Goal: Information Seeking & Learning: Learn about a topic

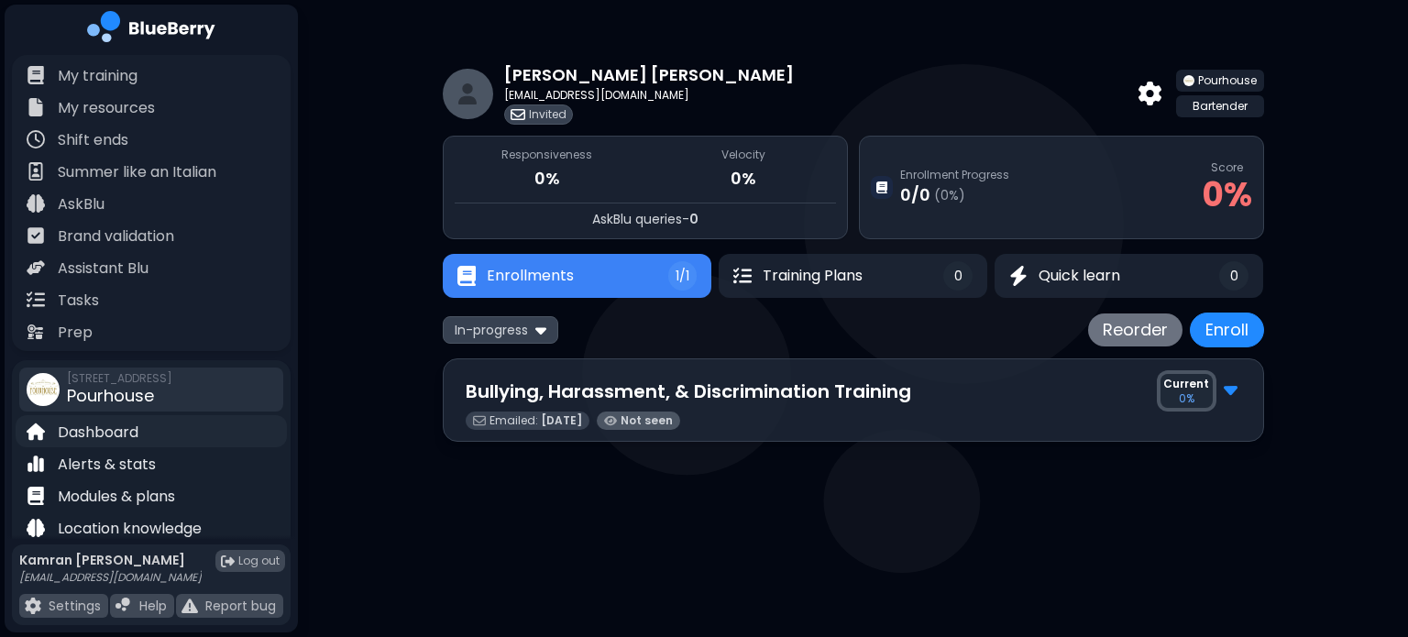
click at [95, 428] on p "Dashboard" at bounding box center [98, 433] width 81 height 22
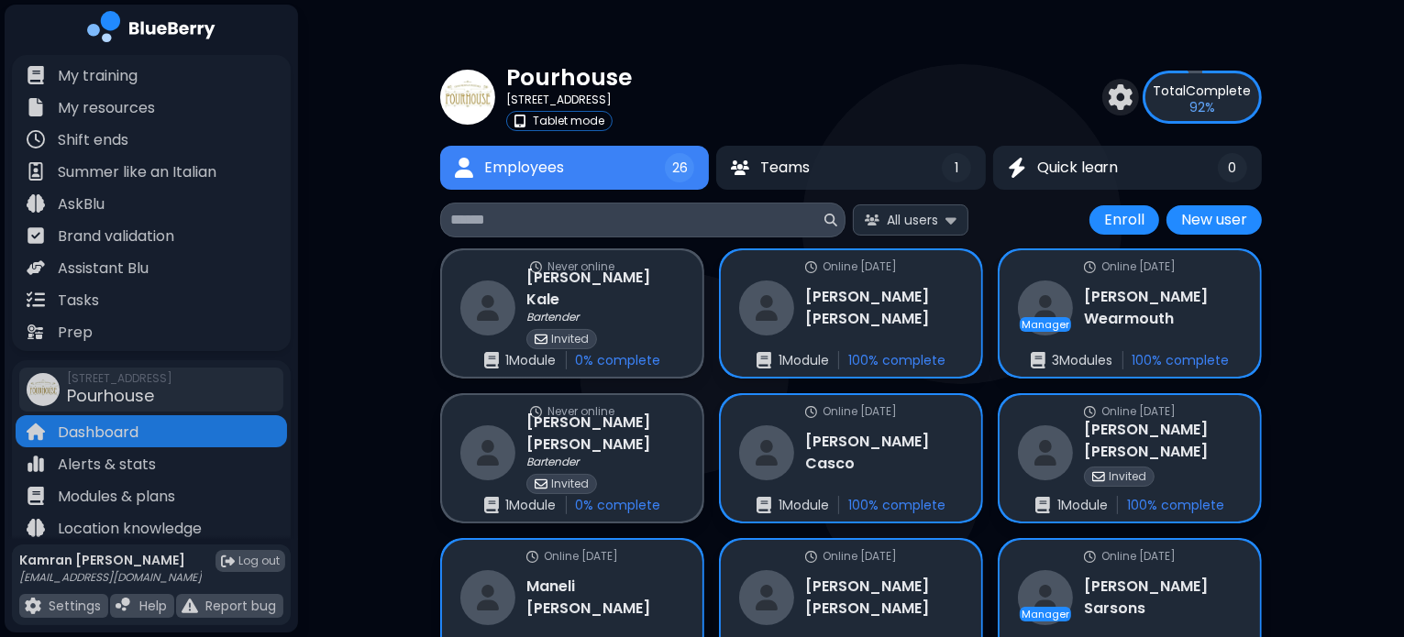
scroll to position [150, 0]
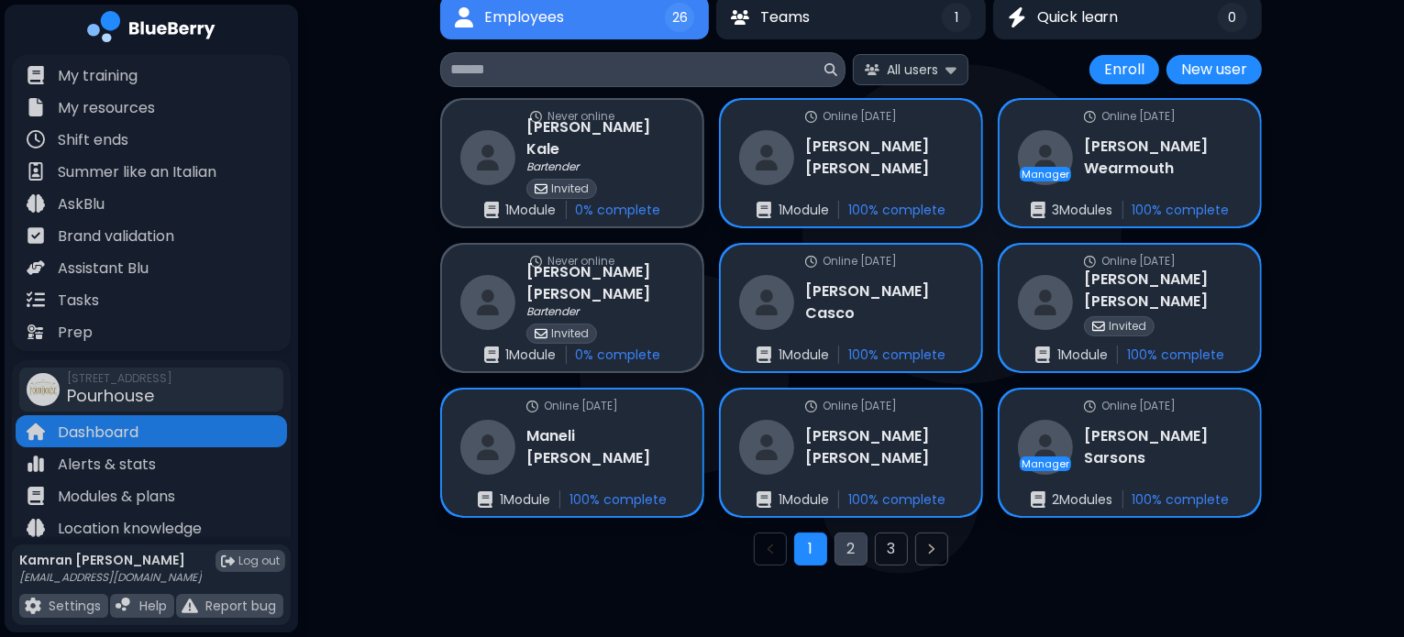
click at [851, 542] on button "2" at bounding box center [850, 549] width 33 height 33
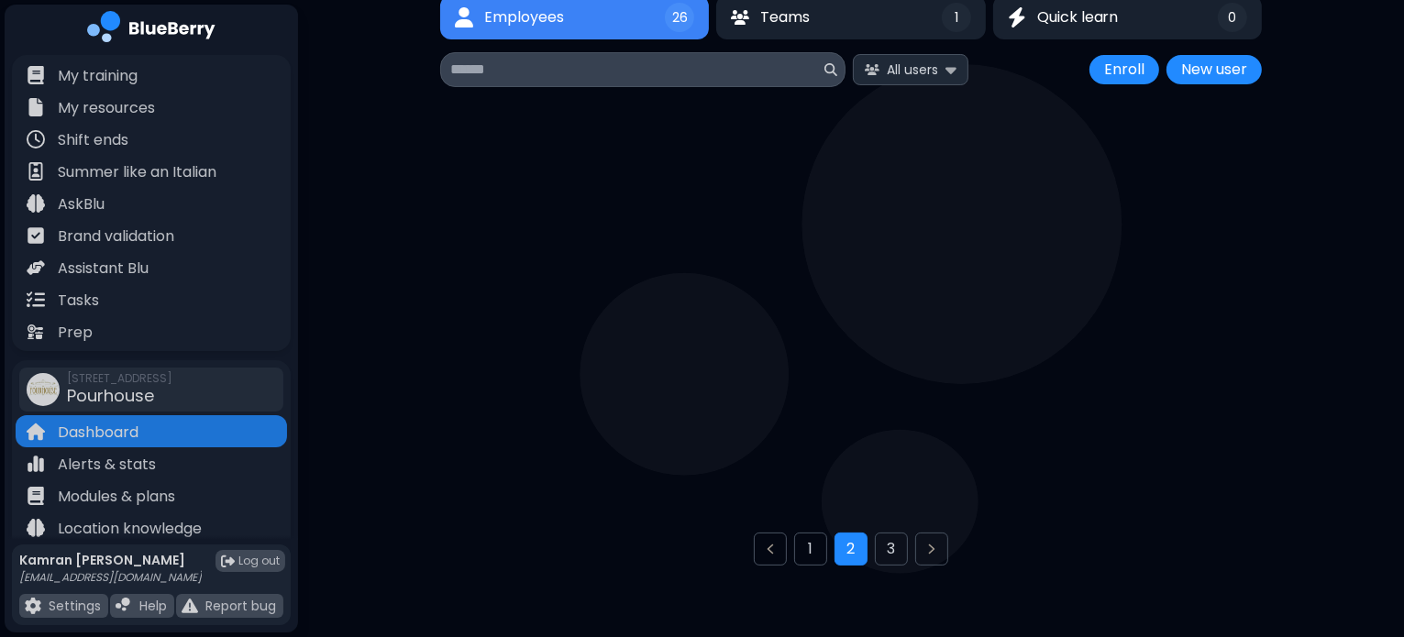
scroll to position [48, 0]
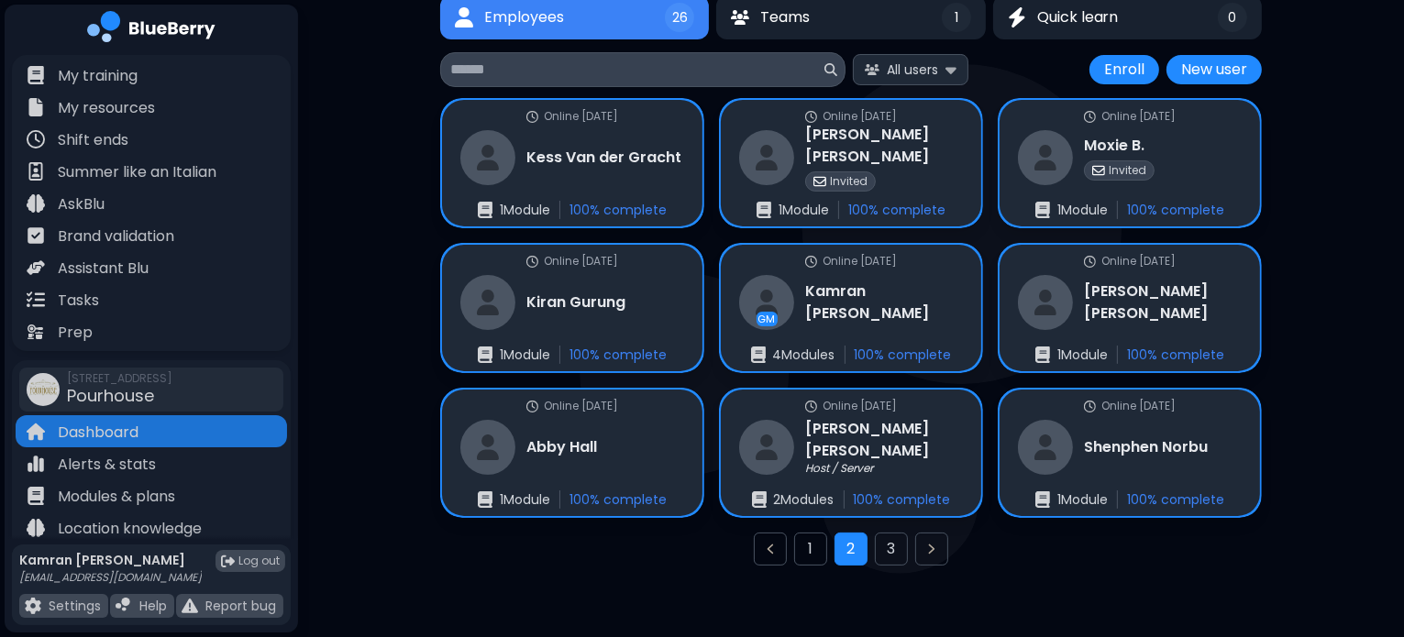
scroll to position [150, 0]
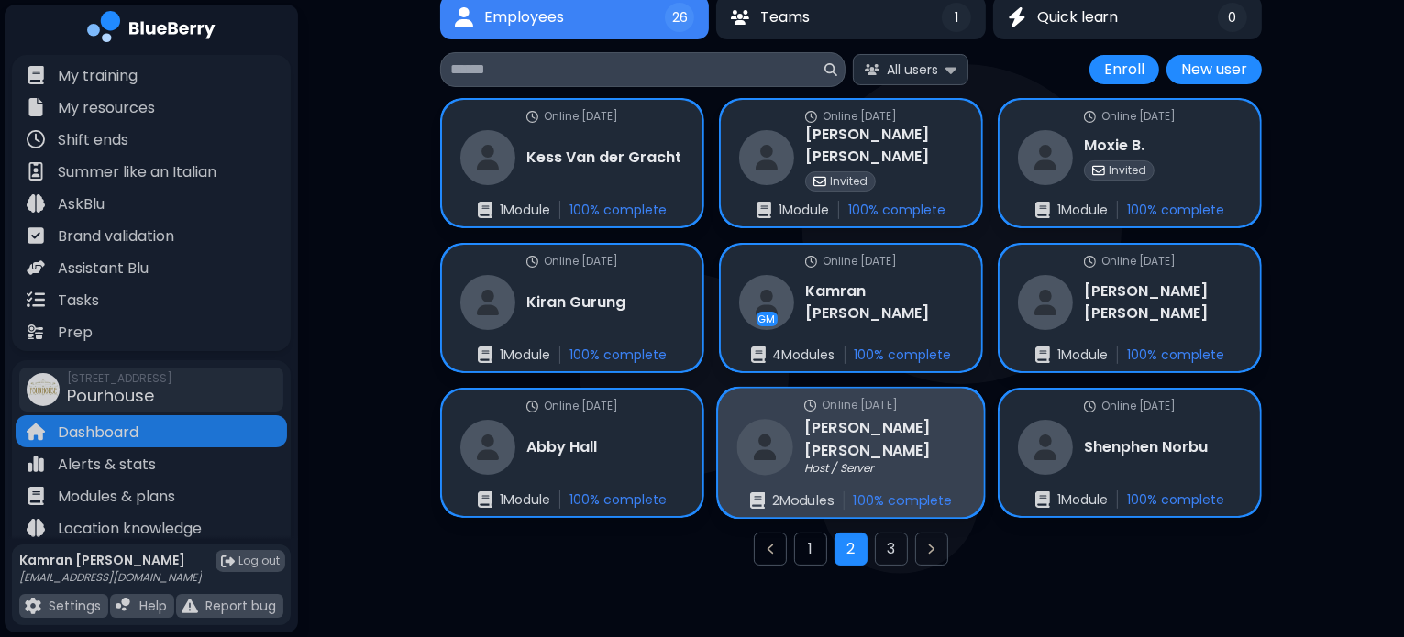
click at [905, 417] on div "Online [DATE] [PERSON_NAME] Host / Server 2 Module s 100 % complete" at bounding box center [851, 453] width 266 height 129
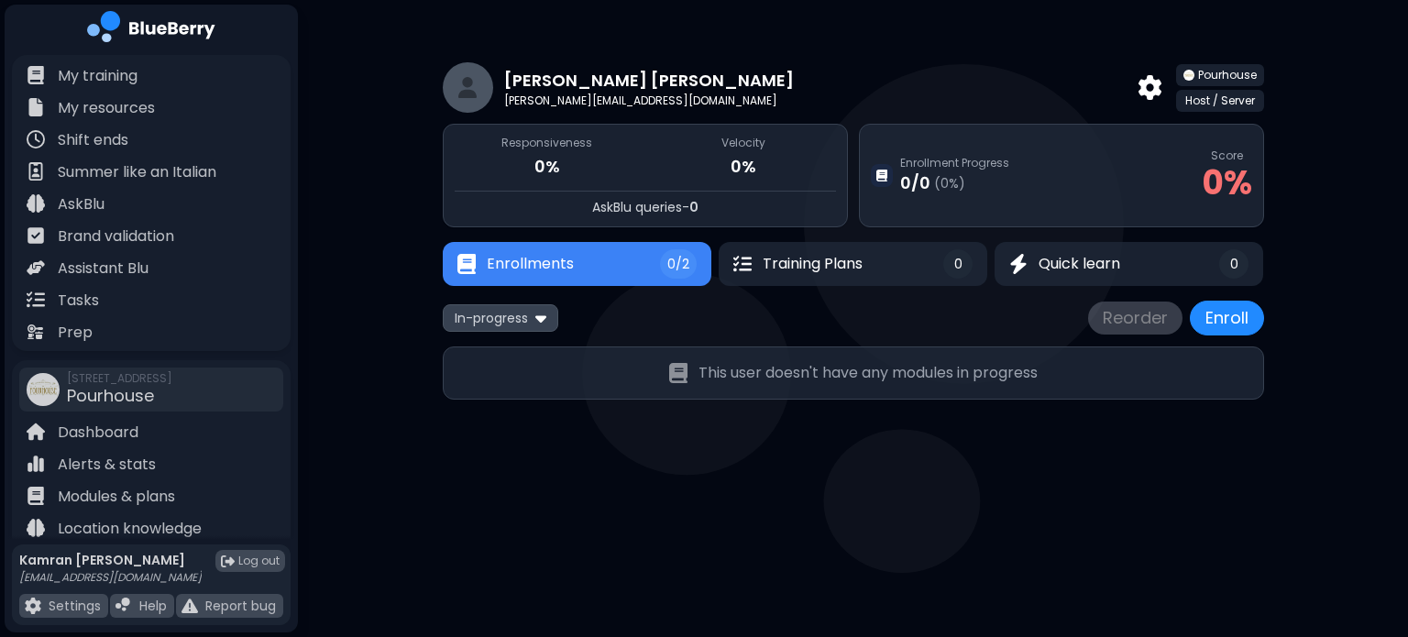
click at [500, 335] on div "In-progress Reorder Enroll This user doesn't have any modules in progress" at bounding box center [853, 350] width 821 height 99
click at [479, 320] on span "In-progress" at bounding box center [491, 318] width 73 height 17
click at [483, 412] on button "Completed" at bounding box center [500, 408] width 105 height 28
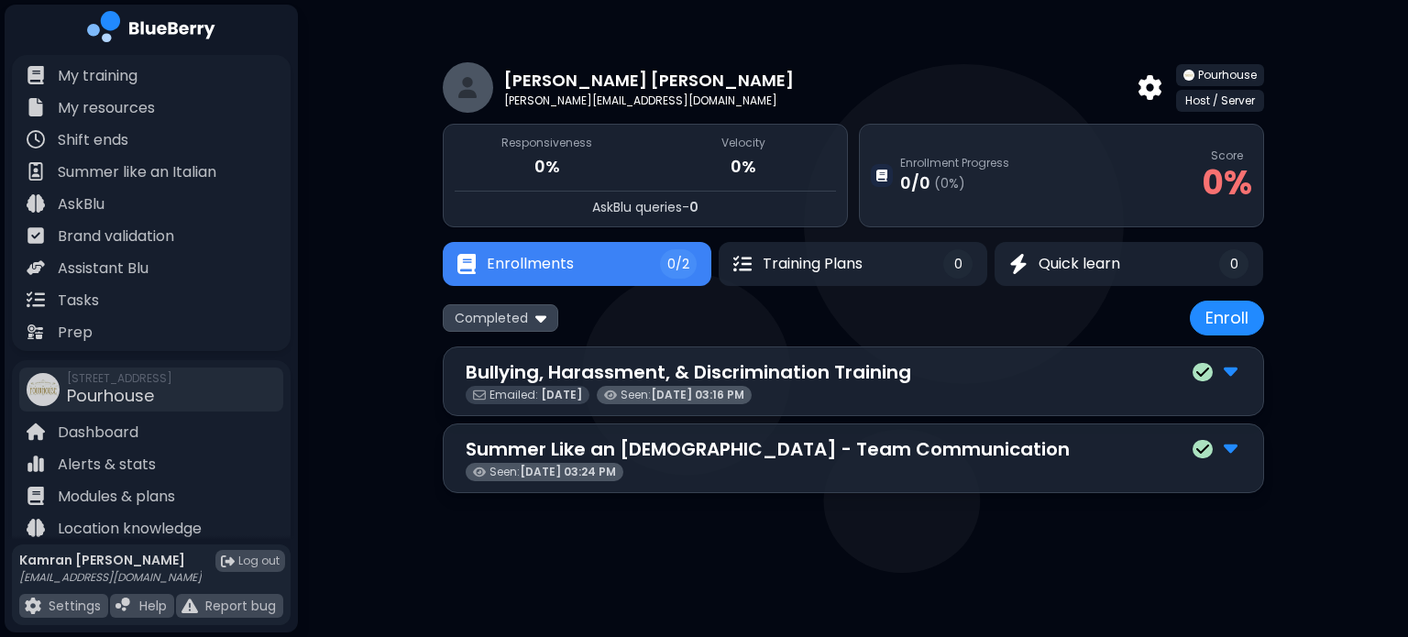
click at [1148, 447] on div "Summer Like an [DEMOGRAPHIC_DATA] - Team Communication" at bounding box center [854, 449] width 776 height 28
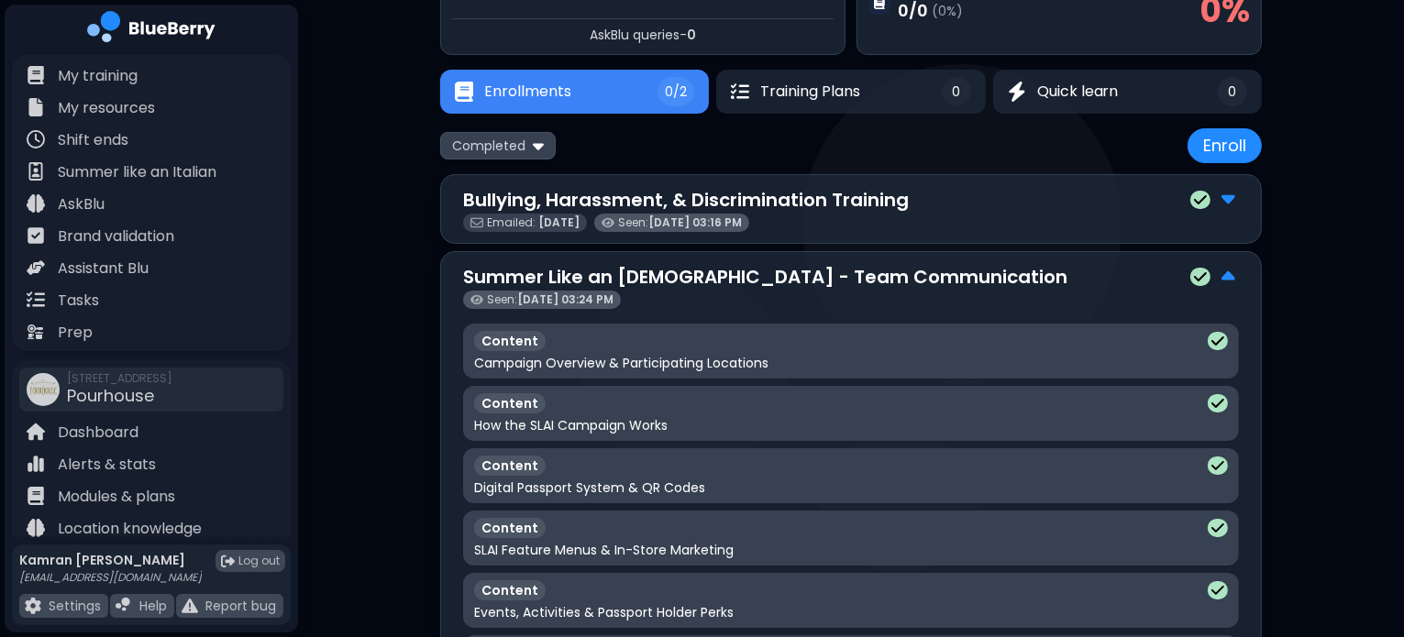
scroll to position [172, 0]
click at [906, 341] on div "Content" at bounding box center [851, 341] width 754 height 20
click at [488, 336] on p "Content" at bounding box center [510, 341] width 72 height 20
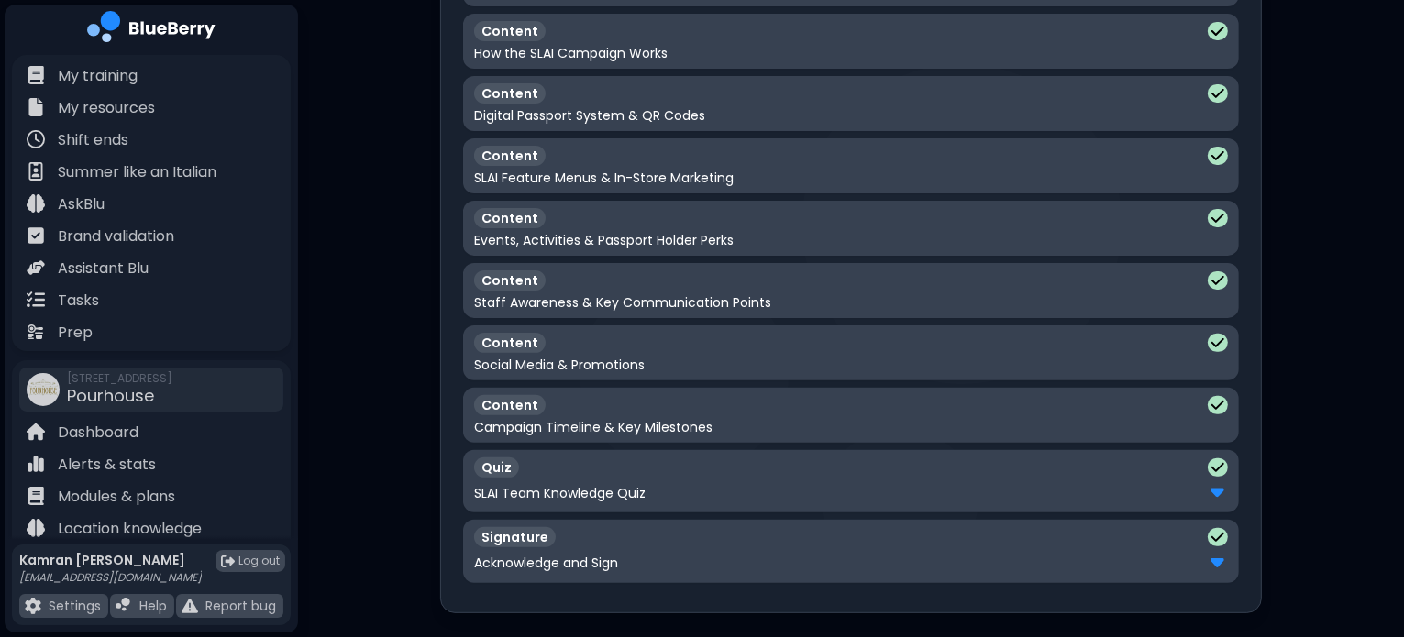
scroll to position [543, 0]
click at [700, 496] on div "SLAI Team Knowledge Quiz" at bounding box center [851, 495] width 754 height 24
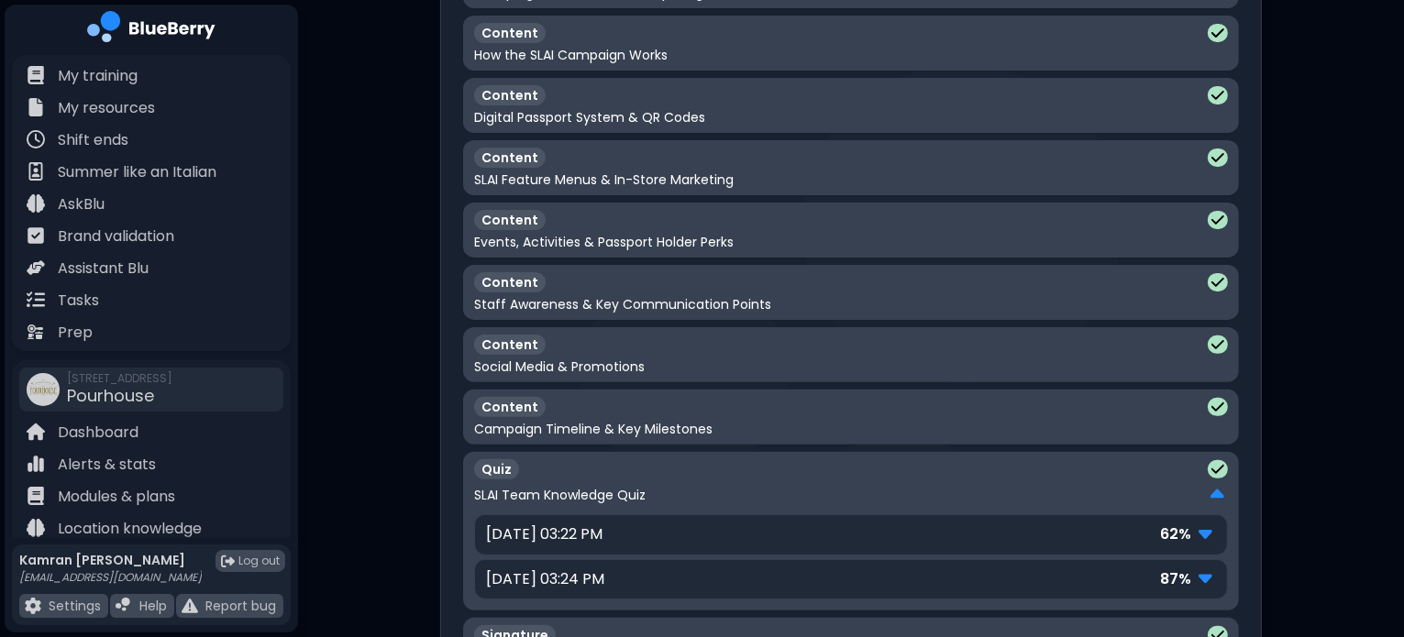
click at [824, 479] on div "Quiz SLAI Team Knowledge Quiz" at bounding box center [851, 483] width 754 height 48
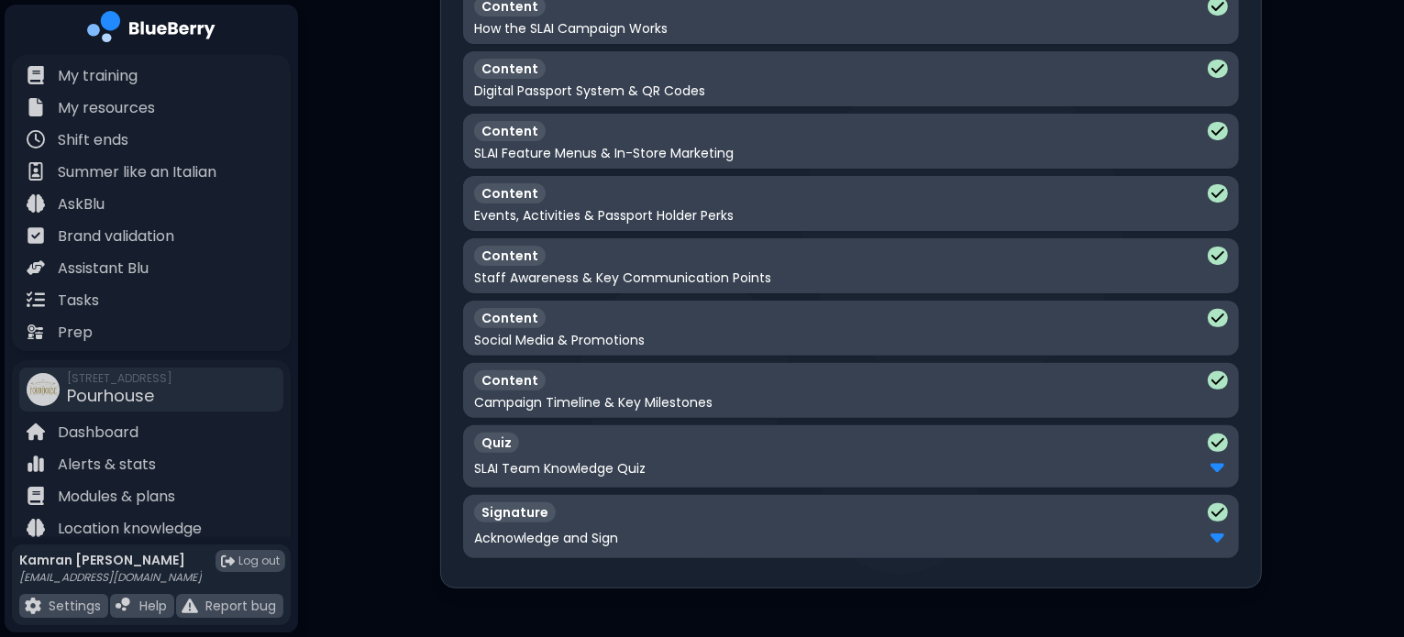
scroll to position [568, 0]
click at [709, 527] on div "Acknowledge and Sign" at bounding box center [851, 539] width 754 height 24
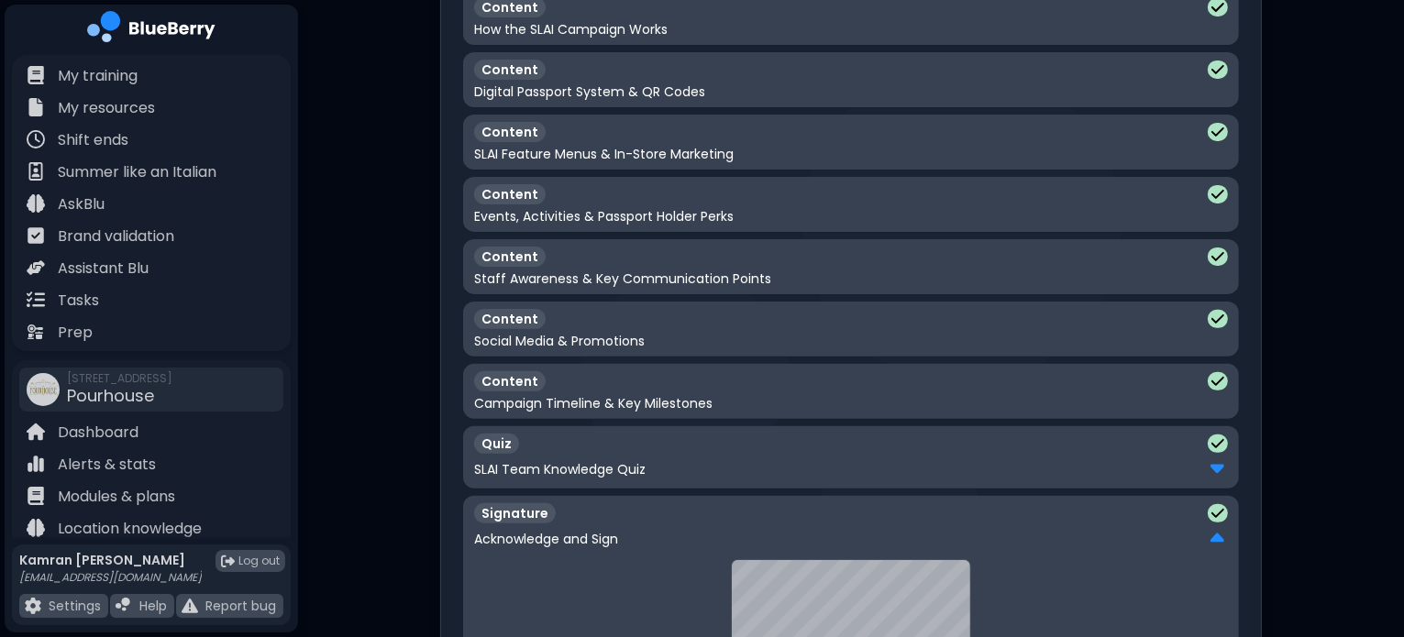
scroll to position [675, 0]
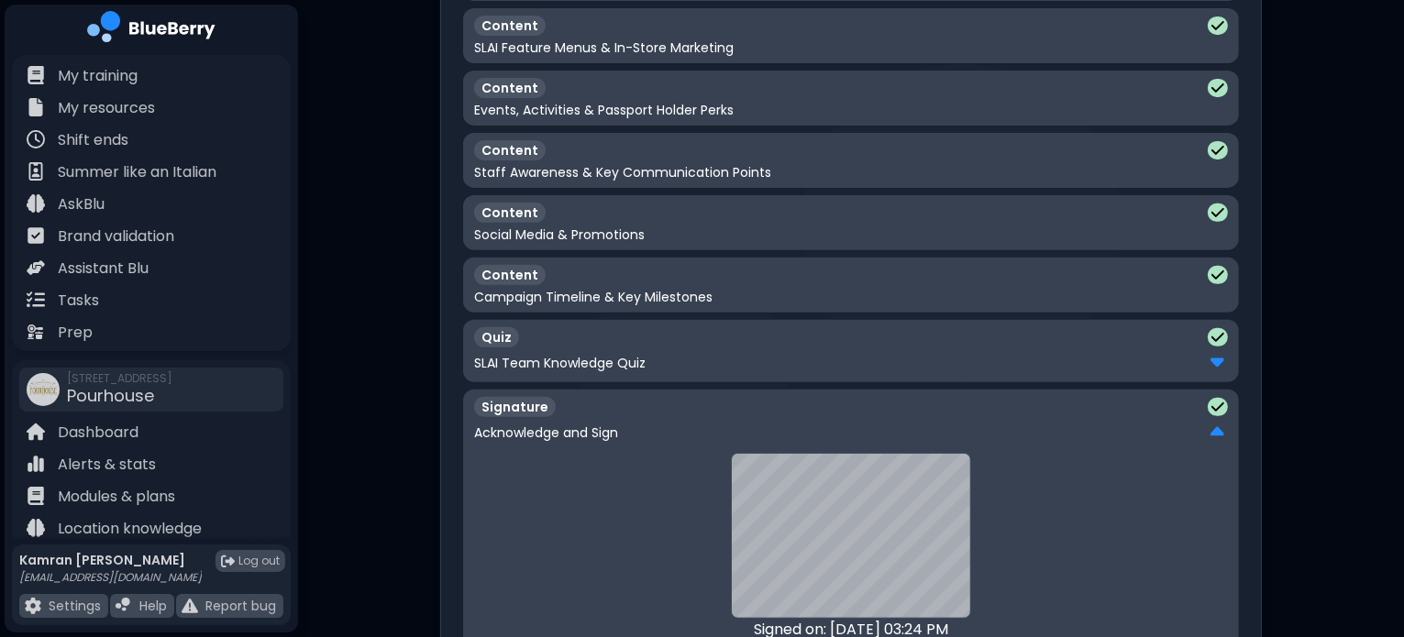
click at [1195, 397] on div "Signature" at bounding box center [851, 407] width 754 height 20
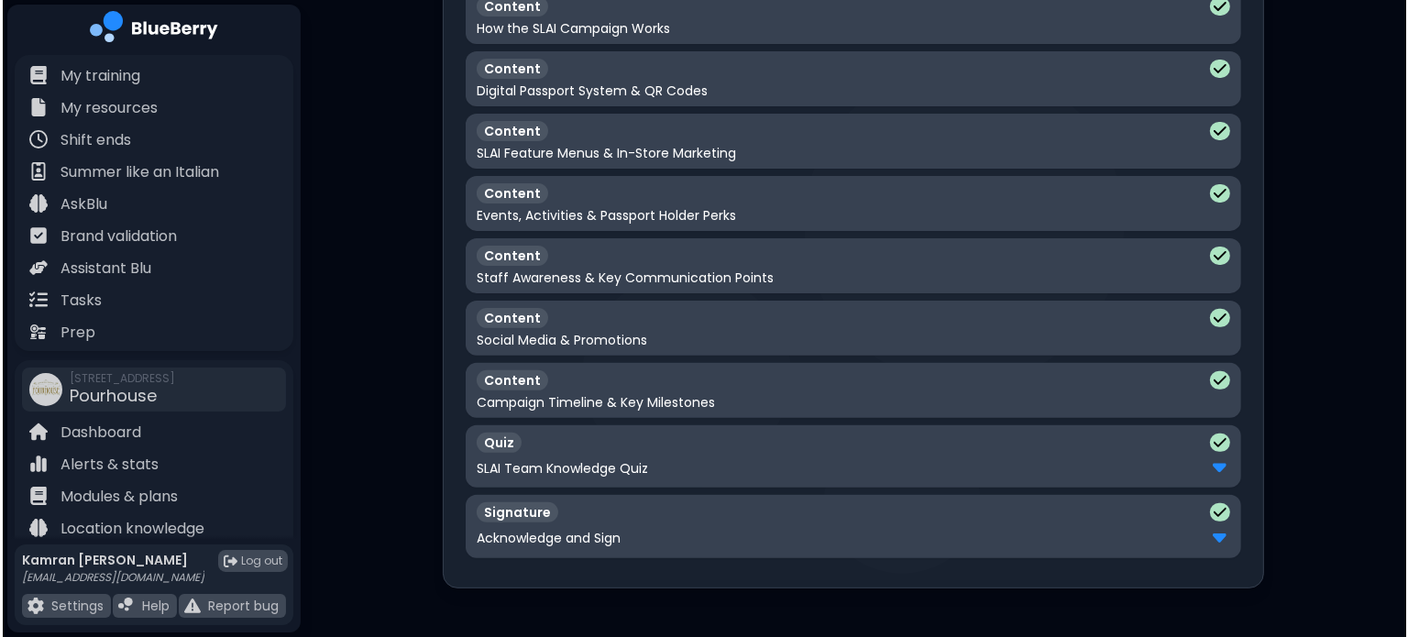
scroll to position [0, 0]
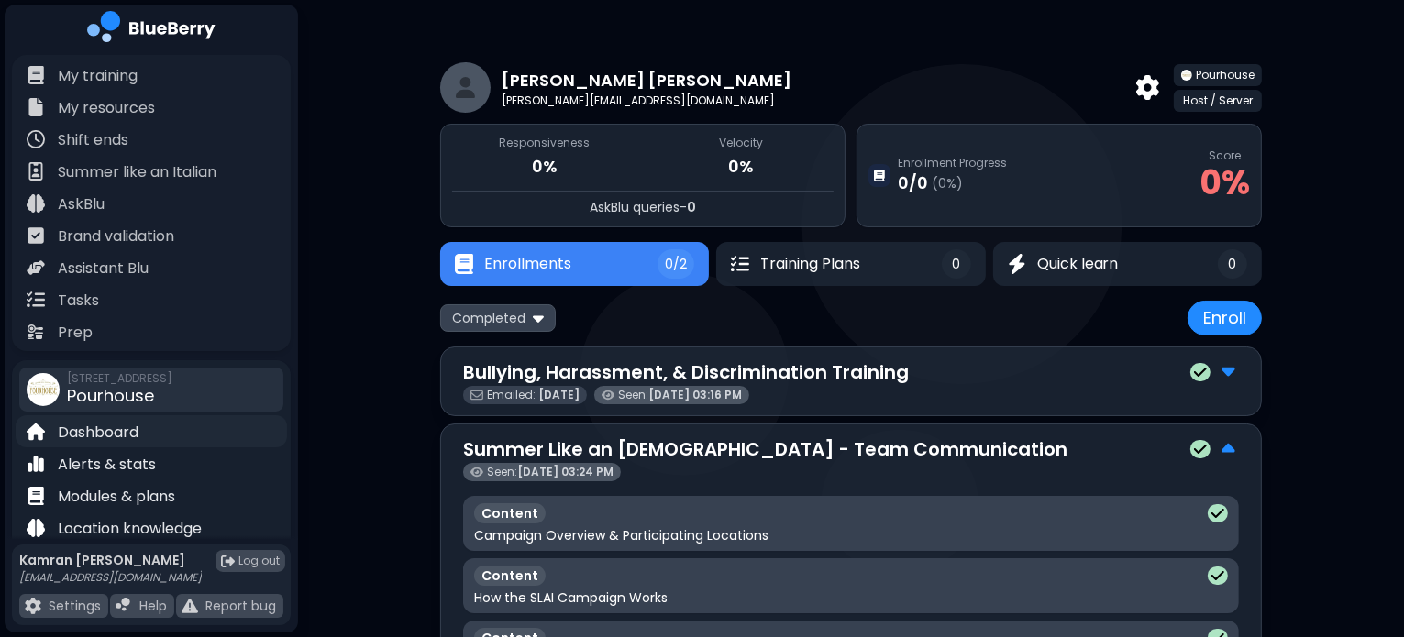
click at [125, 439] on p "Dashboard" at bounding box center [98, 433] width 81 height 22
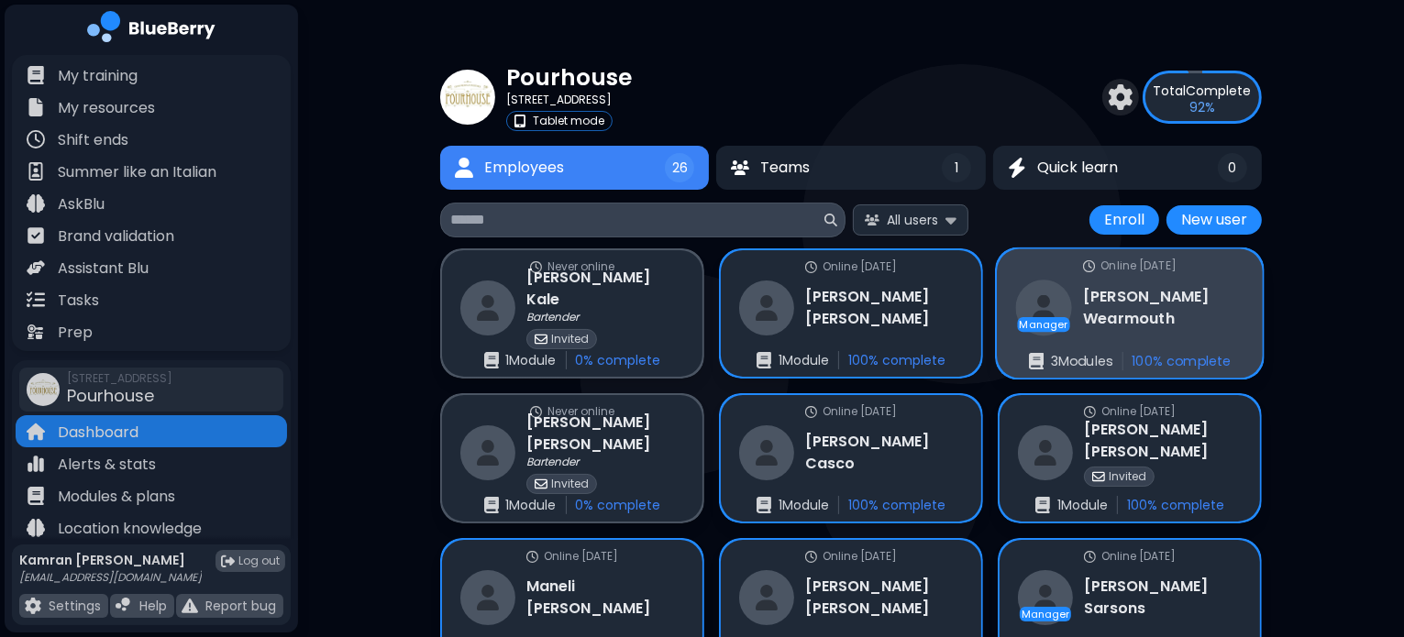
click at [1141, 306] on h3 "[PERSON_NAME]" at bounding box center [1163, 307] width 160 height 45
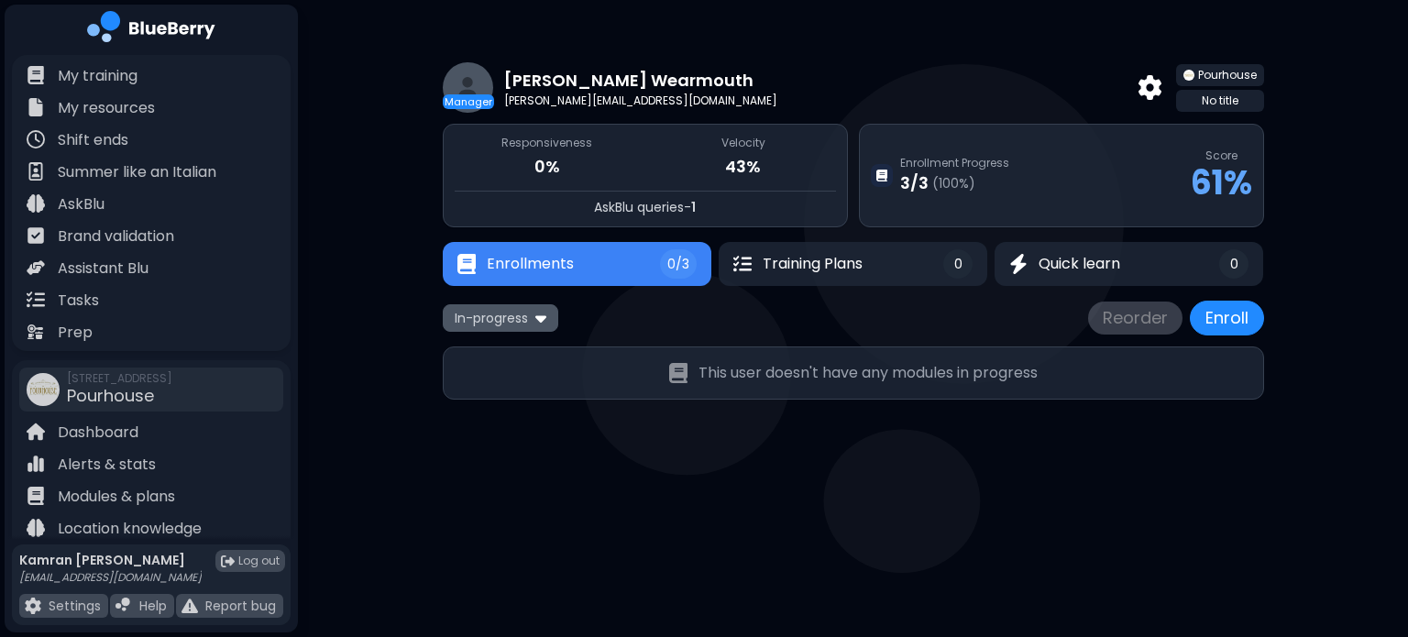
click at [508, 311] on span "In-progress" at bounding box center [491, 318] width 73 height 17
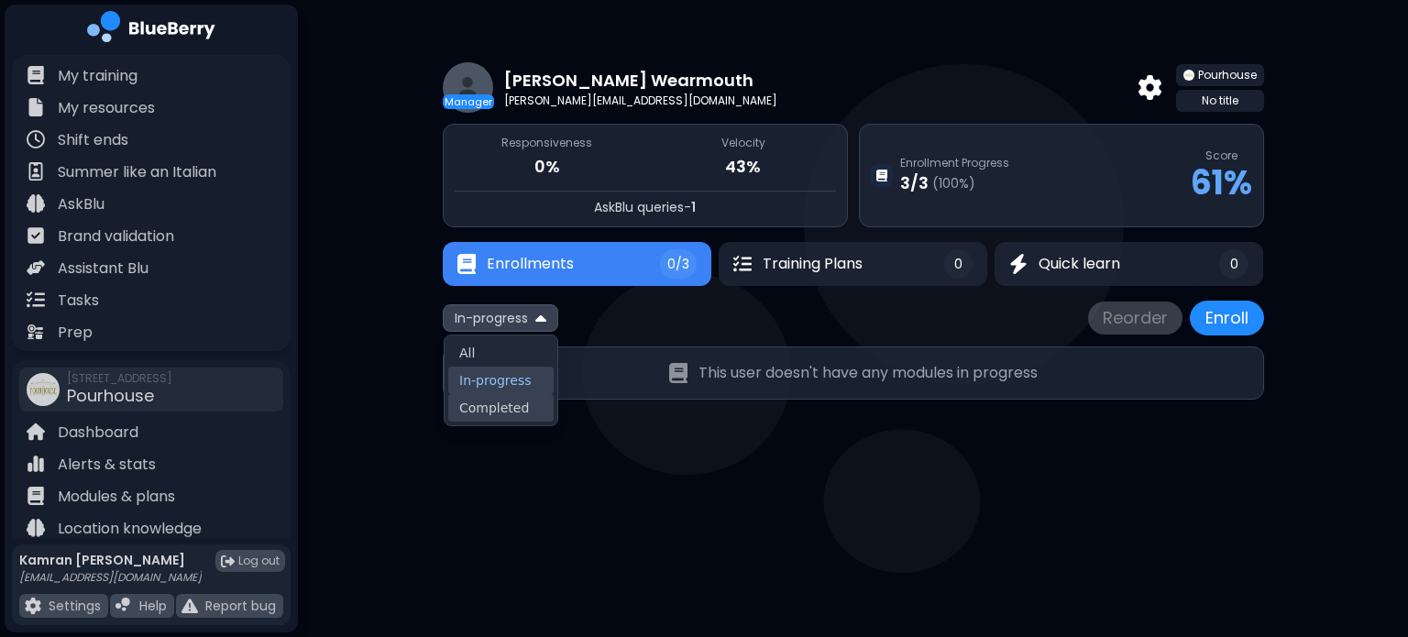
click at [493, 414] on button "Completed" at bounding box center [500, 408] width 105 height 28
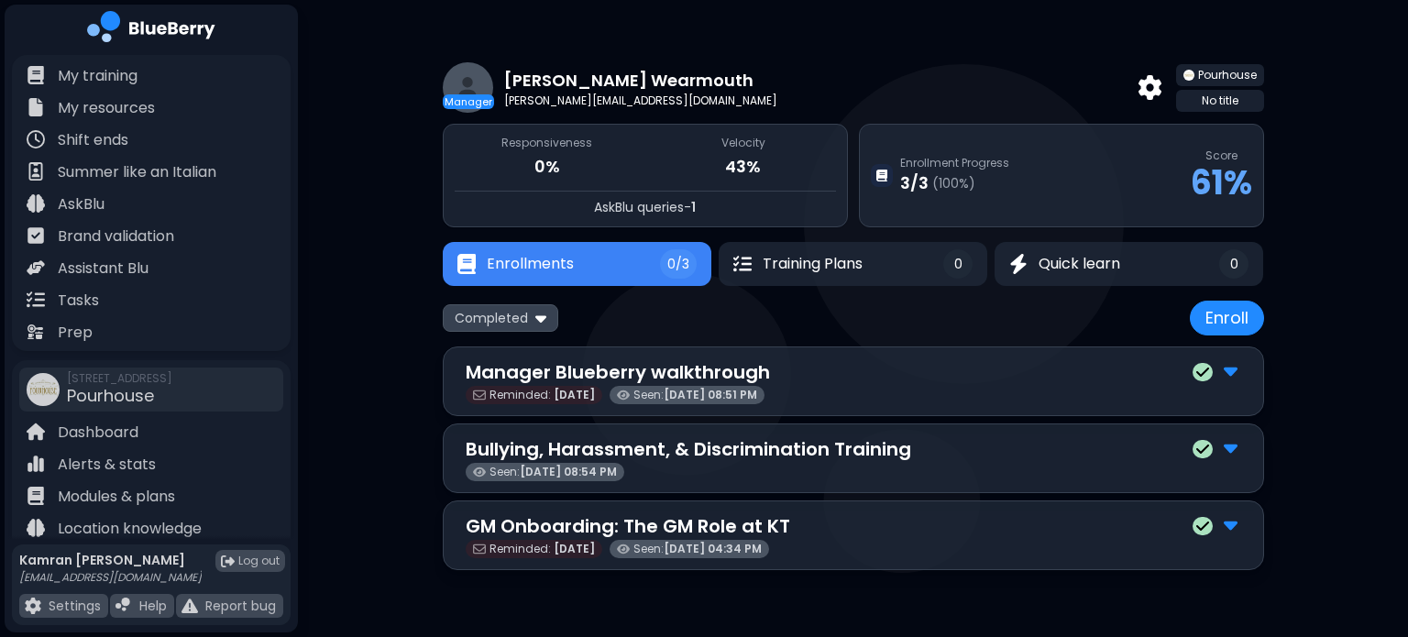
click at [952, 378] on div "Manager Blueberry walkthrough" at bounding box center [854, 372] width 776 height 28
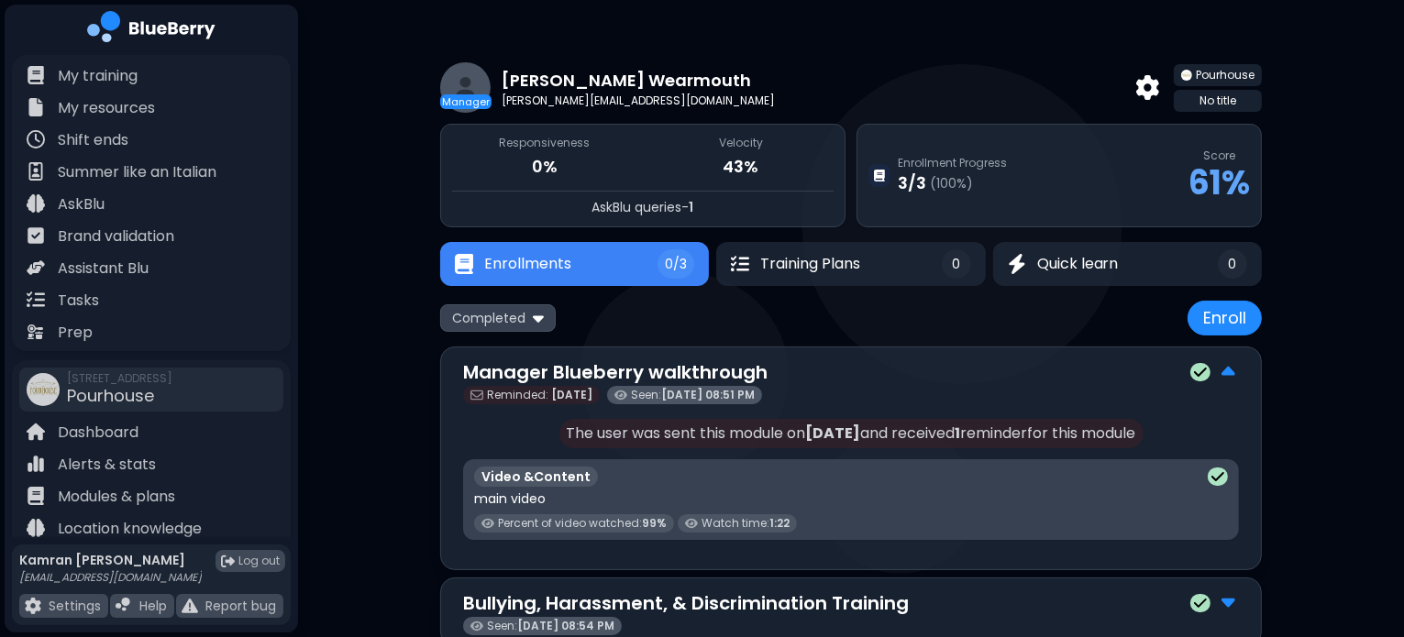
click at [952, 378] on div "Manager Blueberry walkthrough" at bounding box center [851, 372] width 776 height 28
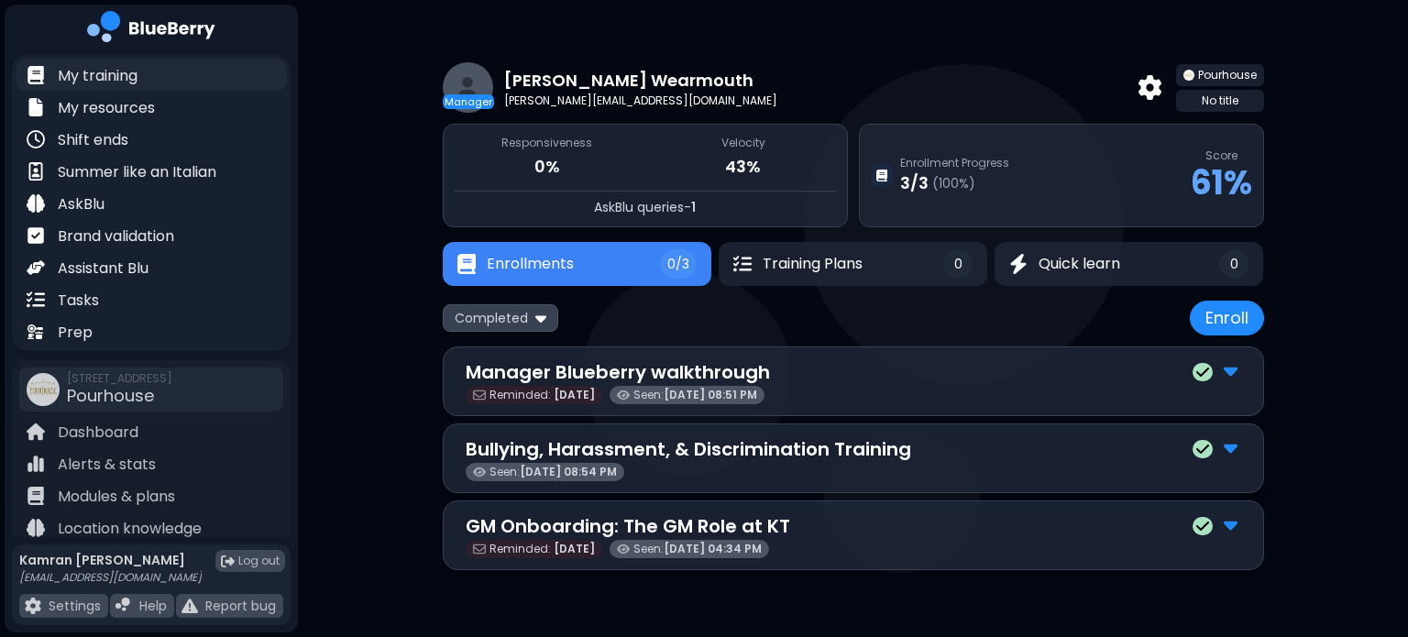
click at [116, 76] on p "My training" at bounding box center [98, 76] width 80 height 22
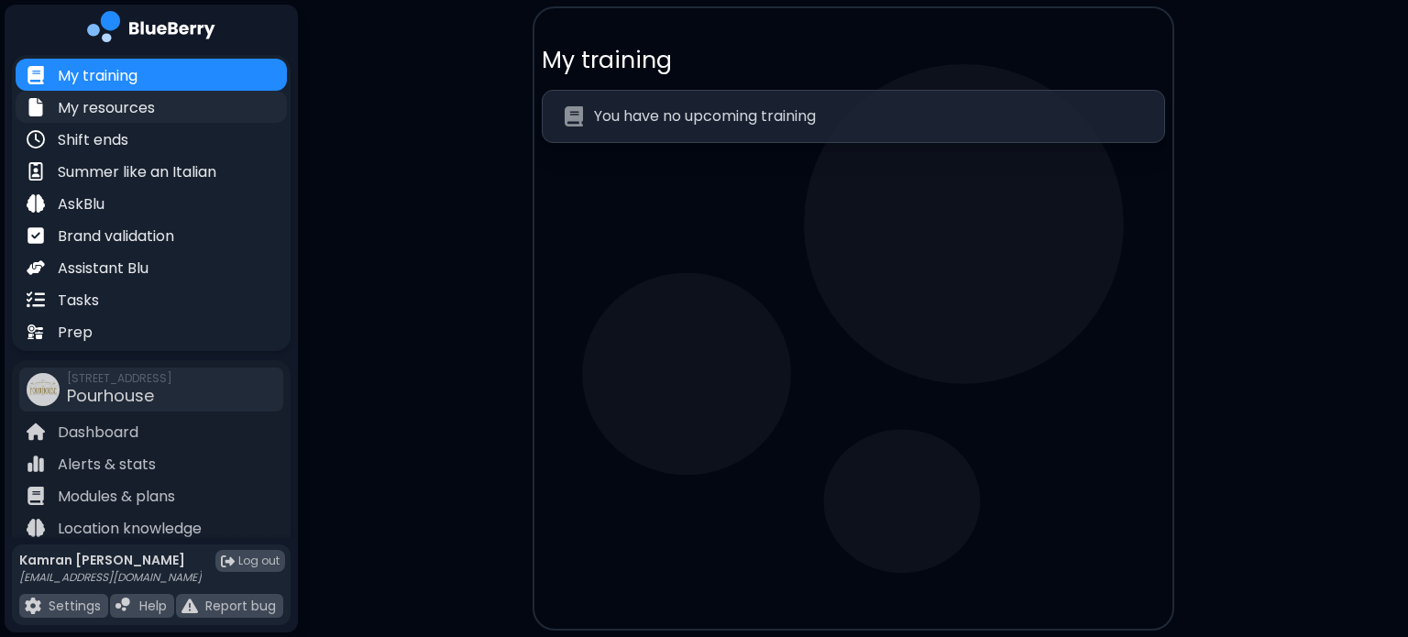
click at [132, 105] on p "My resources" at bounding box center [106, 108] width 97 height 22
